Goal: Task Accomplishment & Management: Manage account settings

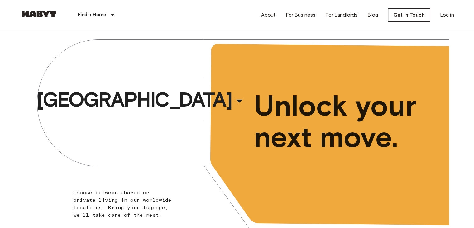
click at [446, 12] on link "Log in" at bounding box center [447, 14] width 14 height 7
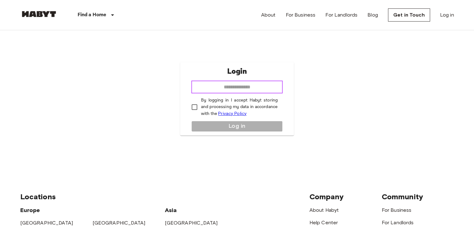
click at [238, 81] on input "email" at bounding box center [236, 87] width 91 height 12
type input "**********"
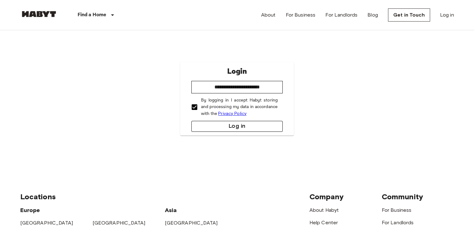
click at [231, 124] on button "Log in" at bounding box center [236, 126] width 91 height 11
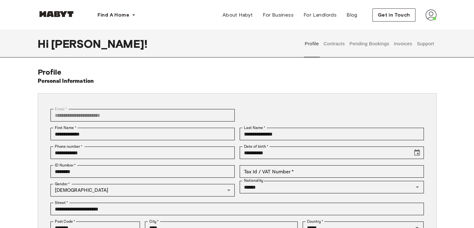
click at [329, 41] on button "Contracts" at bounding box center [334, 43] width 23 height 27
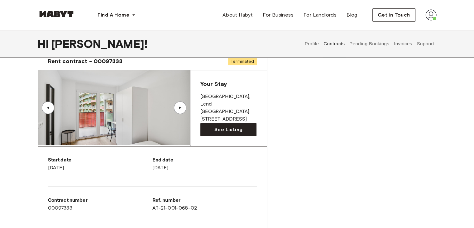
scroll to position [31, 0]
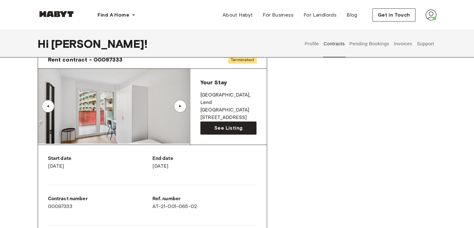
drag, startPoint x: 344, startPoint y: 47, endPoint x: 369, endPoint y: 43, distance: 25.3
click at [347, 46] on div "Profile Contracts Pending Bookings Invoices Support" at bounding box center [369, 43] width 134 height 27
click at [380, 42] on button "Pending Bookings" at bounding box center [369, 43] width 41 height 27
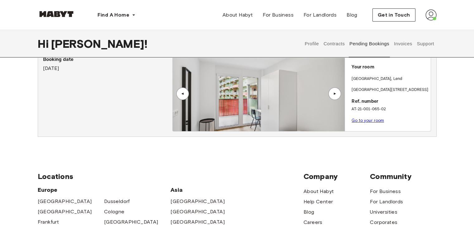
click at [394, 44] on button "Invoices" at bounding box center [403, 43] width 20 height 27
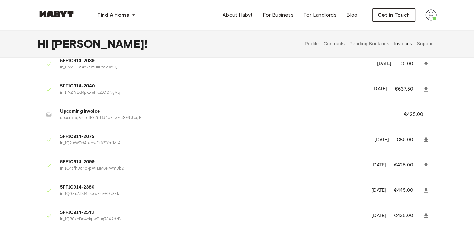
click at [421, 44] on button "Support" at bounding box center [425, 43] width 19 height 27
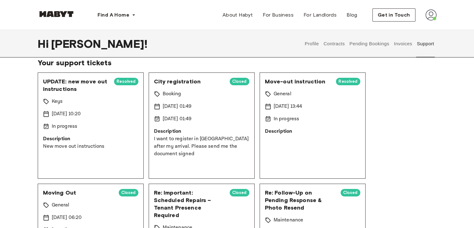
scroll to position [31, 0]
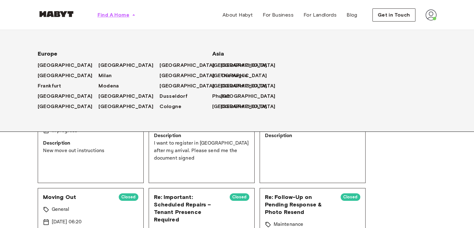
click at [132, 17] on icon "button" at bounding box center [134, 15] width 6 height 6
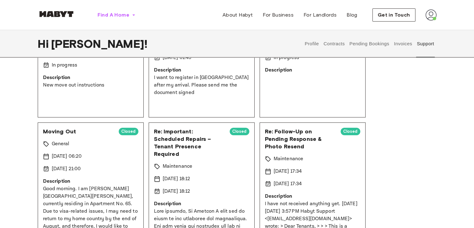
scroll to position [125, 0]
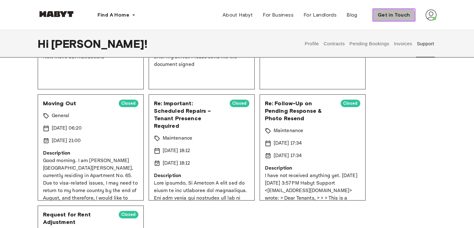
click at [388, 19] on button "Get in Touch" at bounding box center [393, 14] width 43 height 13
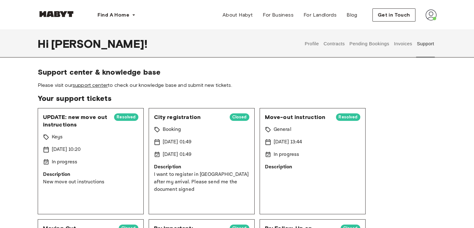
click at [85, 87] on link "support center" at bounding box center [90, 85] width 35 height 6
